Goal: Task Accomplishment & Management: Complete application form

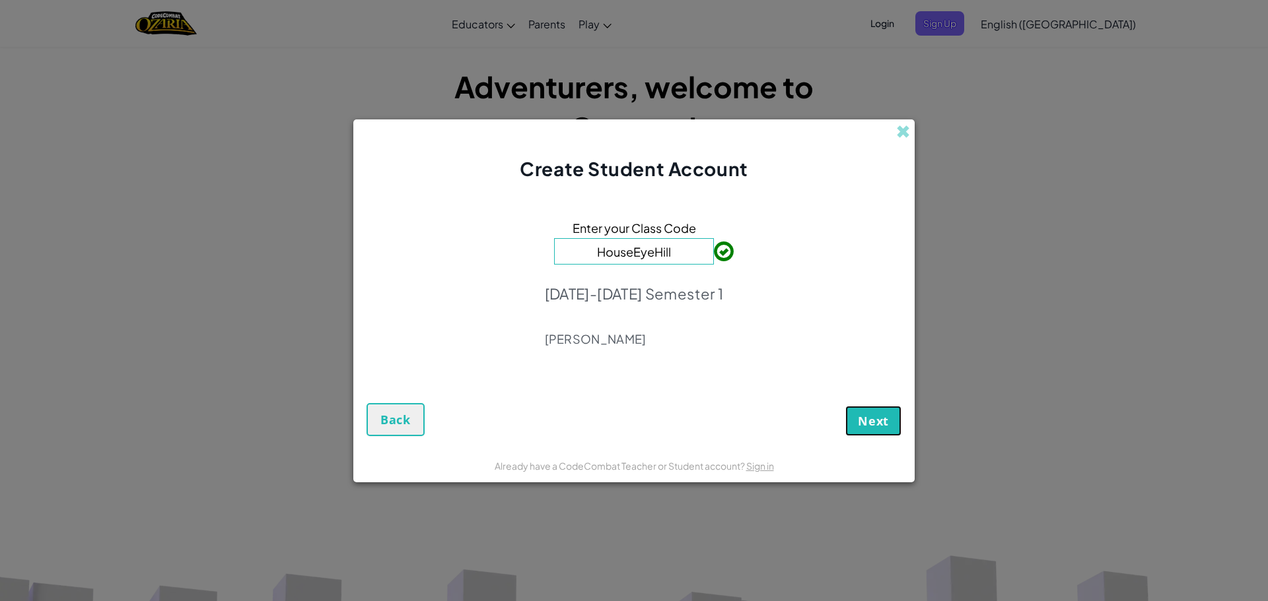
click at [850, 419] on button "Next" at bounding box center [873, 421] width 56 height 30
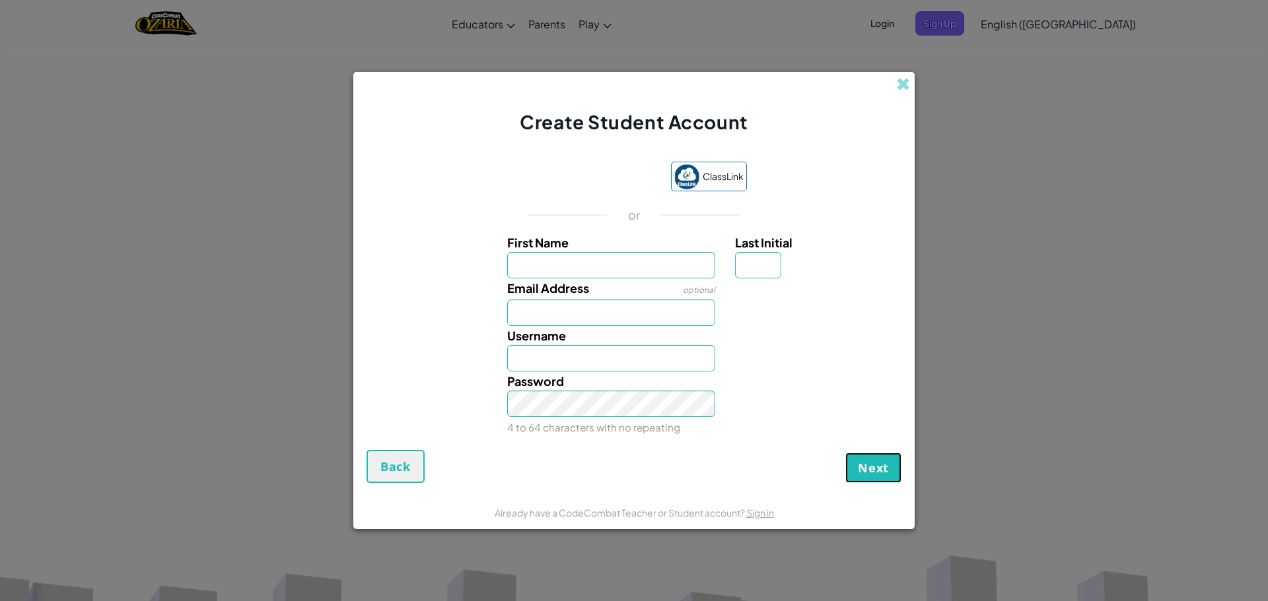
click at [870, 455] on button "Next" at bounding box center [873, 468] width 56 height 30
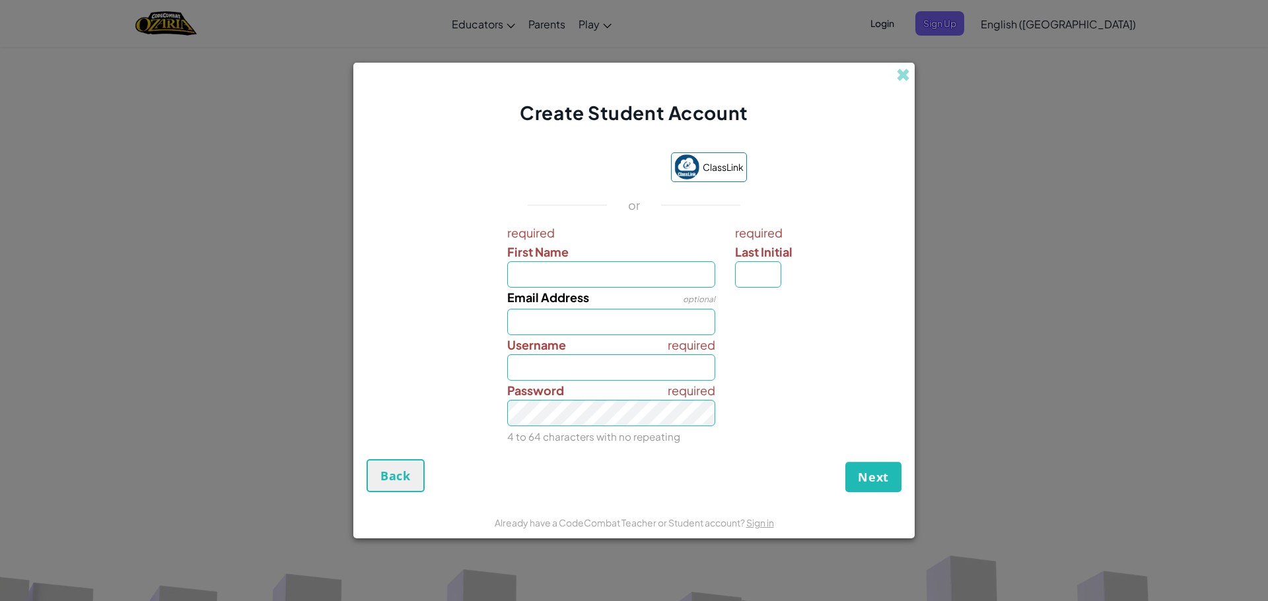
click at [889, 82] on div "Create Student Account" at bounding box center [633, 94] width 561 height 63
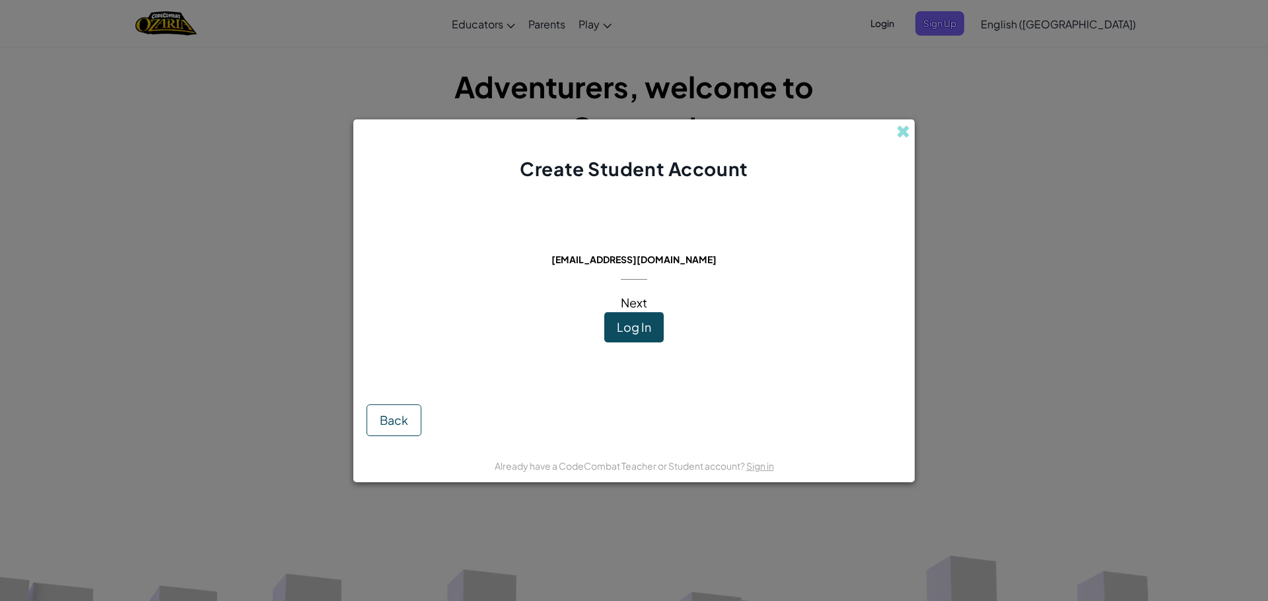
click at [902, 136] on span at bounding box center [903, 132] width 14 height 14
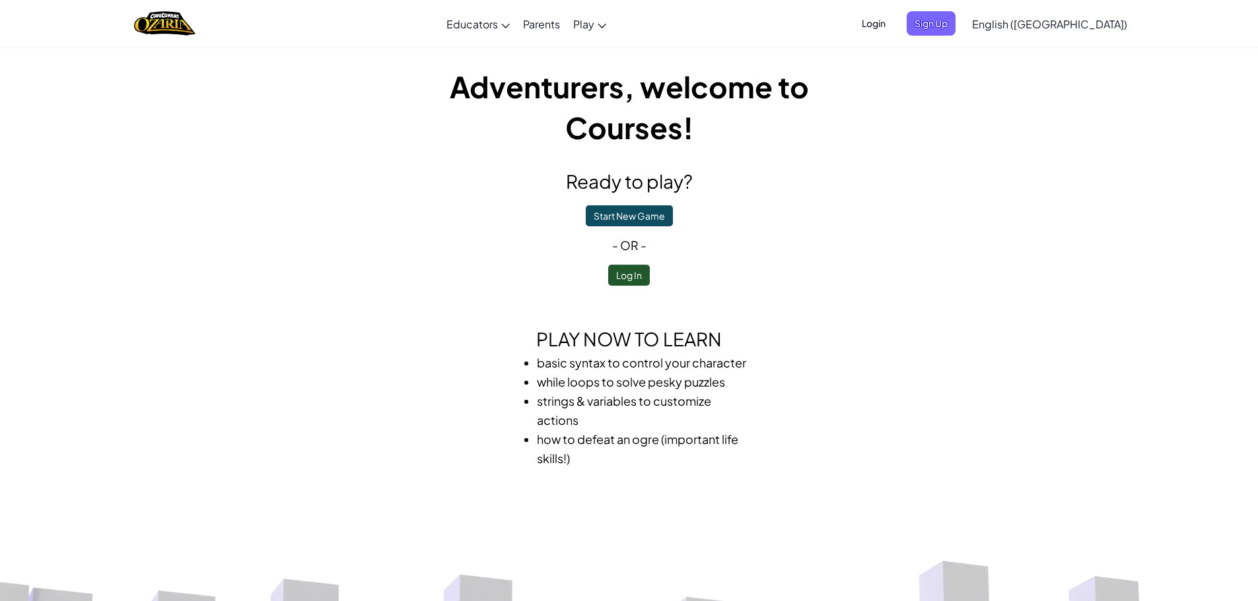
click at [893, 22] on span "Login" at bounding box center [874, 23] width 40 height 24
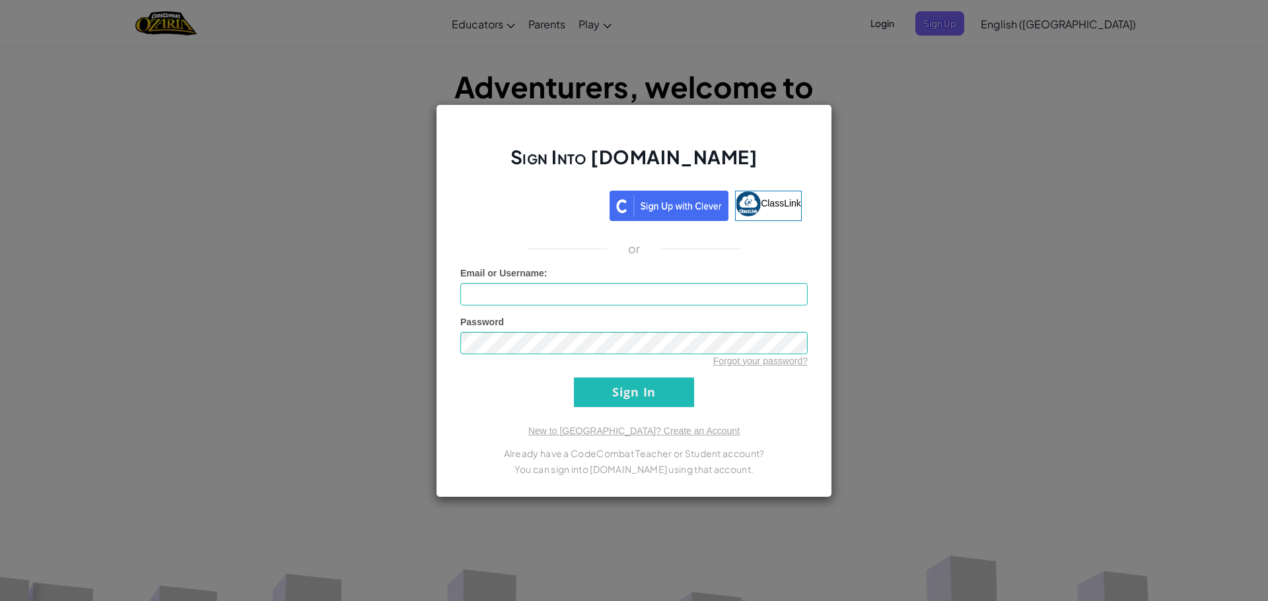
click at [914, 160] on div "Sign Into [DOMAIN_NAME] ClassLink or Unknown Error Email or Username : Password…" at bounding box center [634, 300] width 1268 height 601
